Goal: Task Accomplishment & Management: Use online tool/utility

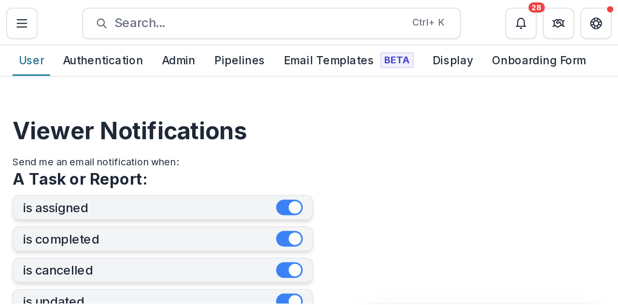
scroll to position [193, 0]
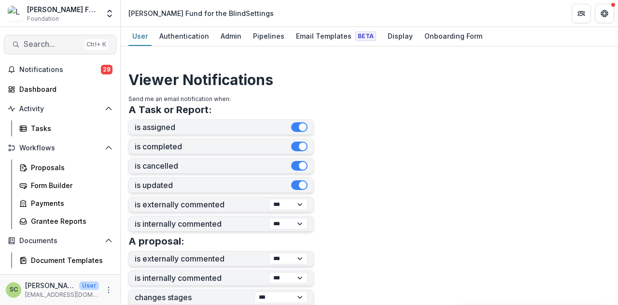
click at [35, 42] on span "Search..." at bounding box center [52, 44] width 57 height 9
type input "*****"
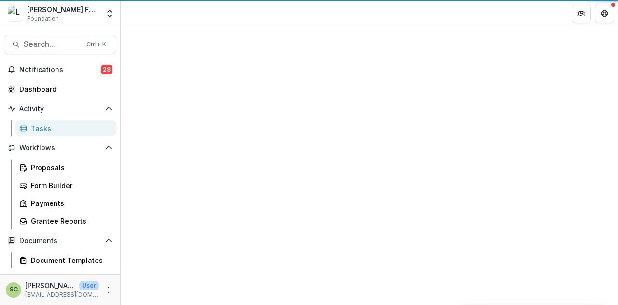
select select "********"
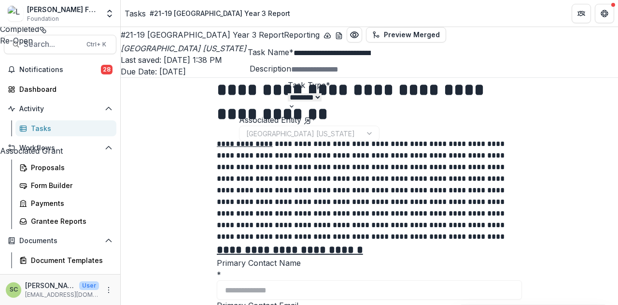
click at [309, 123] on icon at bounding box center [307, 120] width 4 height 6
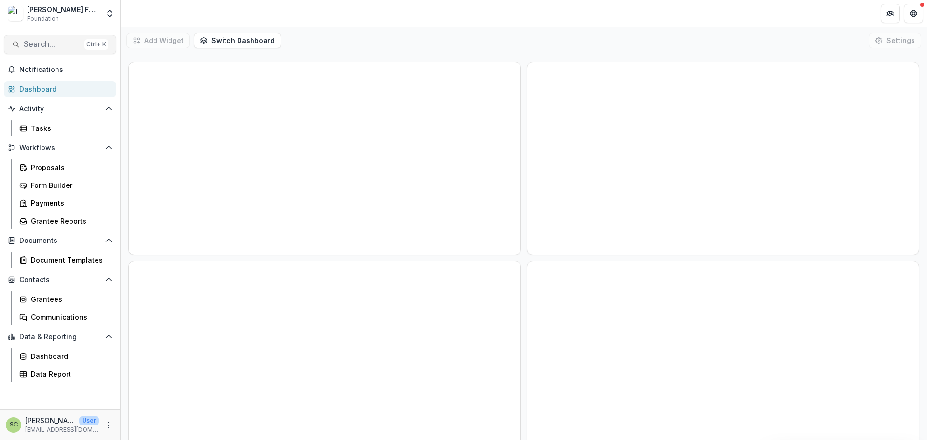
click at [72, 46] on span "Search..." at bounding box center [52, 44] width 57 height 9
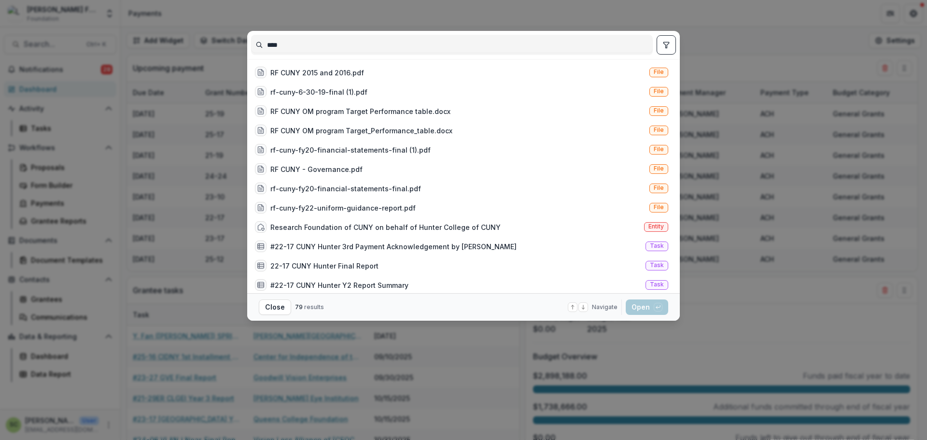
type input "****"
drag, startPoint x: 668, startPoint y: 42, endPoint x: 615, endPoint y: 51, distance: 53.9
click at [668, 42] on icon "toggle filters" at bounding box center [666, 45] width 8 height 8
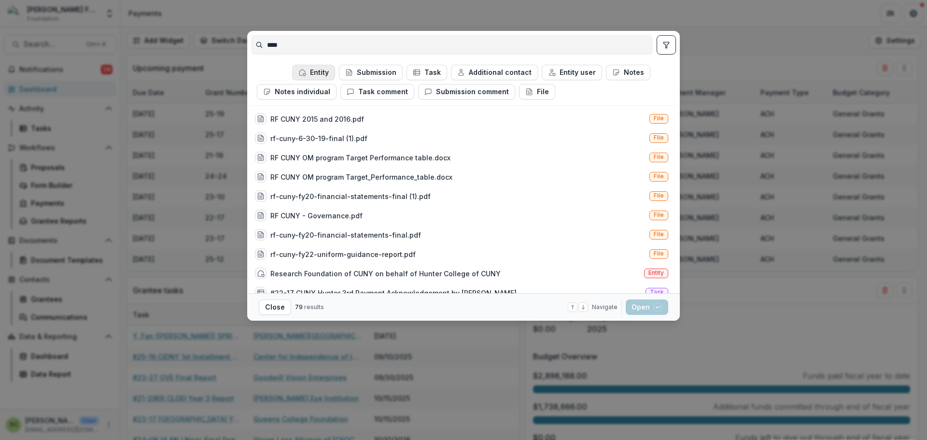
click at [316, 74] on button "Entity" at bounding box center [313, 72] width 43 height 15
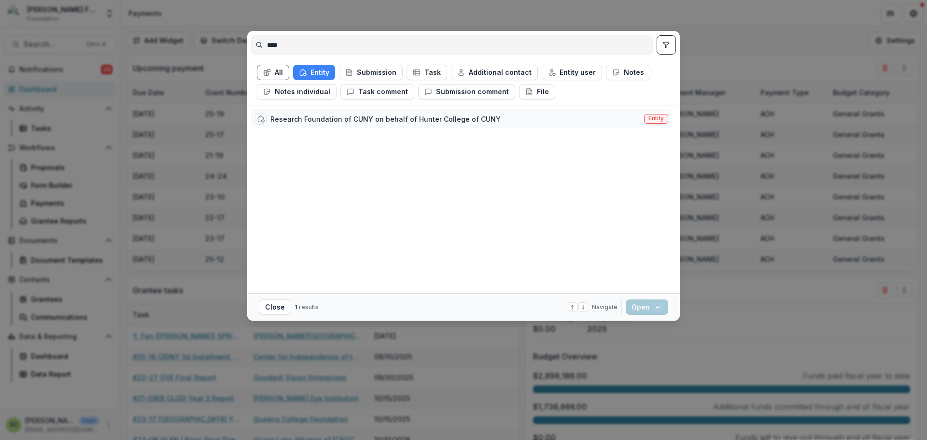
click at [343, 117] on div "Research Foundation of CUNY on behalf of Hunter College of CUNY" at bounding box center [385, 119] width 230 height 10
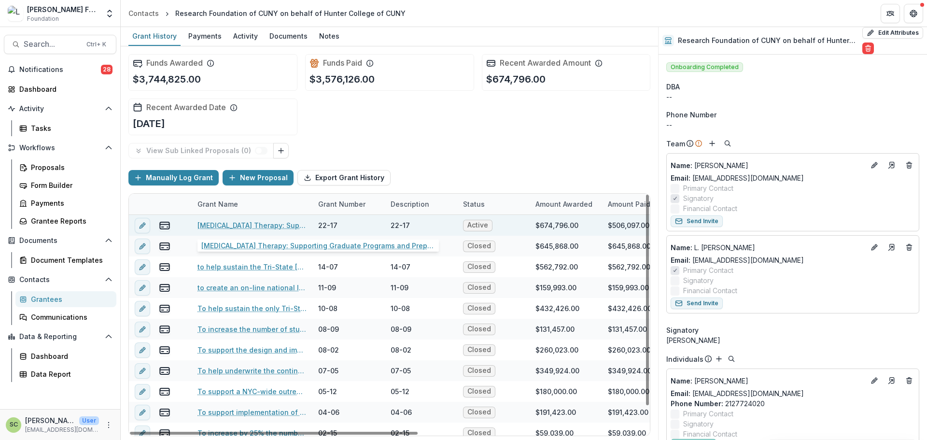
click at [266, 222] on link "Vision Rehabilitation Therapy: Supporting Graduate Programs and Preparing for t…" at bounding box center [251, 225] width 109 height 10
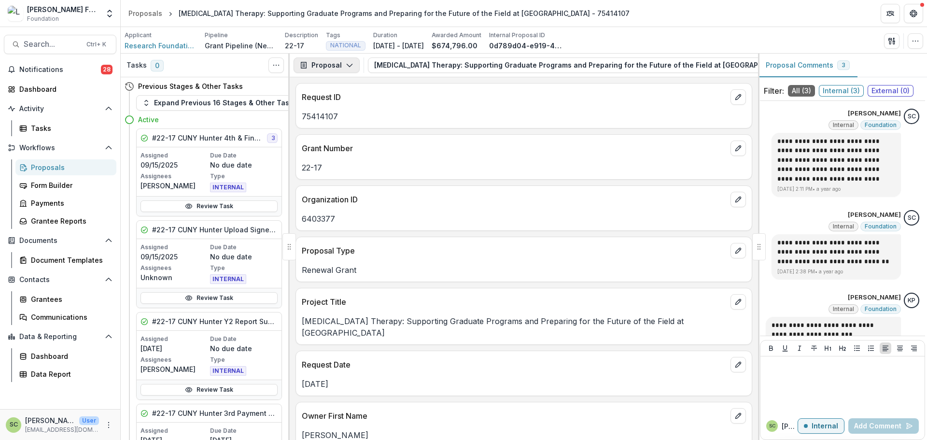
click at [333, 58] on button "Proposal" at bounding box center [326, 64] width 66 height 15
click at [341, 114] on div "Reports" at bounding box center [357, 119] width 88 height 10
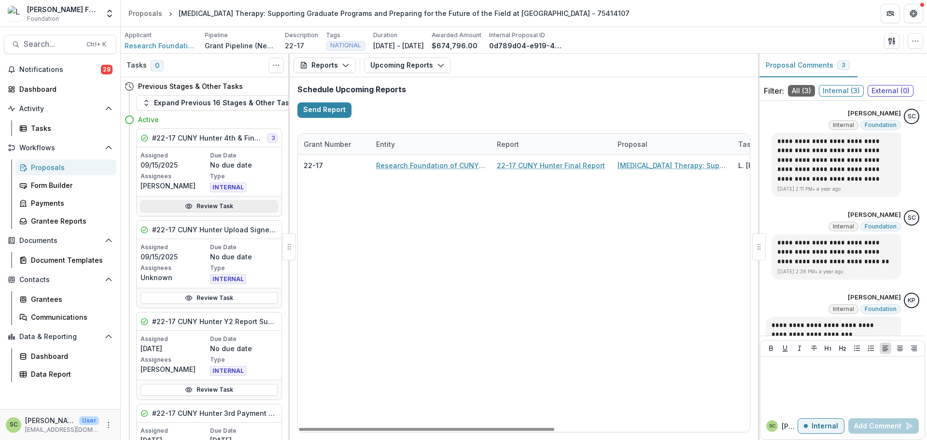
click at [238, 204] on link "Review Task" at bounding box center [208, 206] width 137 height 12
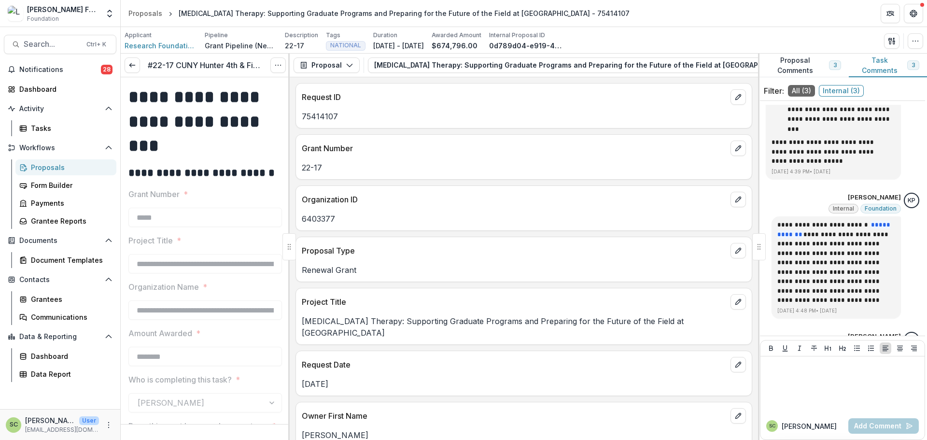
scroll to position [386, 0]
